Goal: Task Accomplishment & Management: Complete application form

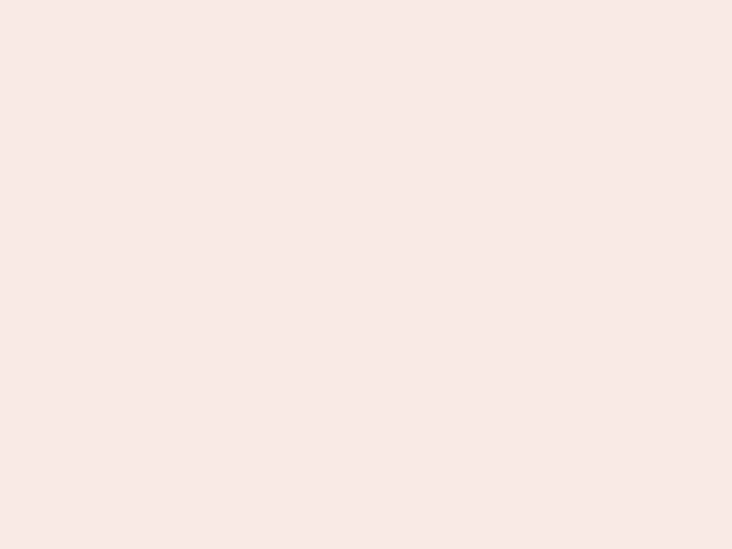
click at [366, 274] on nb-app "Almost there Thank you for registering for Newbook. Your account is under revie…" at bounding box center [366, 274] width 732 height 549
click at [366, 0] on nb-app "Almost there Thank you for registering for Newbook. Your account is under revie…" at bounding box center [366, 274] width 732 height 549
click at [391, 0] on nb-app "Almost there Thank you for registering for Newbook. Your account is under revie…" at bounding box center [366, 274] width 732 height 549
click at [366, 274] on nb-app "Almost there Thank you for registering for Newbook. Your account is under revie…" at bounding box center [366, 274] width 732 height 549
click at [366, 0] on nb-app "Almost there Thank you for registering for Newbook. Your account is under revie…" at bounding box center [366, 274] width 732 height 549
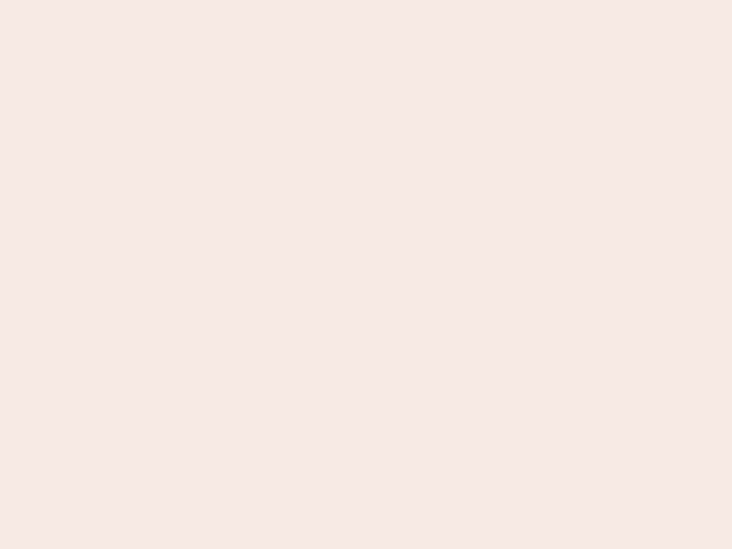
click at [256, 0] on nb-app "Almost there Thank you for registering for Newbook. Your account is under revie…" at bounding box center [366, 274] width 732 height 549
click at [366, 274] on nb-app "Almost there Thank you for registering for Newbook. Your account is under revie…" at bounding box center [366, 274] width 732 height 549
click at [366, 0] on nb-app "Almost there Thank you for registering for Newbook. Your account is under revie…" at bounding box center [366, 274] width 732 height 549
click at [256, 0] on nb-app "Almost there Thank you for registering for Newbook. Your account is under revie…" at bounding box center [366, 274] width 732 height 549
click at [366, 274] on nb-app "Almost there Thank you for registering for Newbook. Your account is under revie…" at bounding box center [366, 274] width 732 height 549
